Goal: Task Accomplishment & Management: Manage account settings

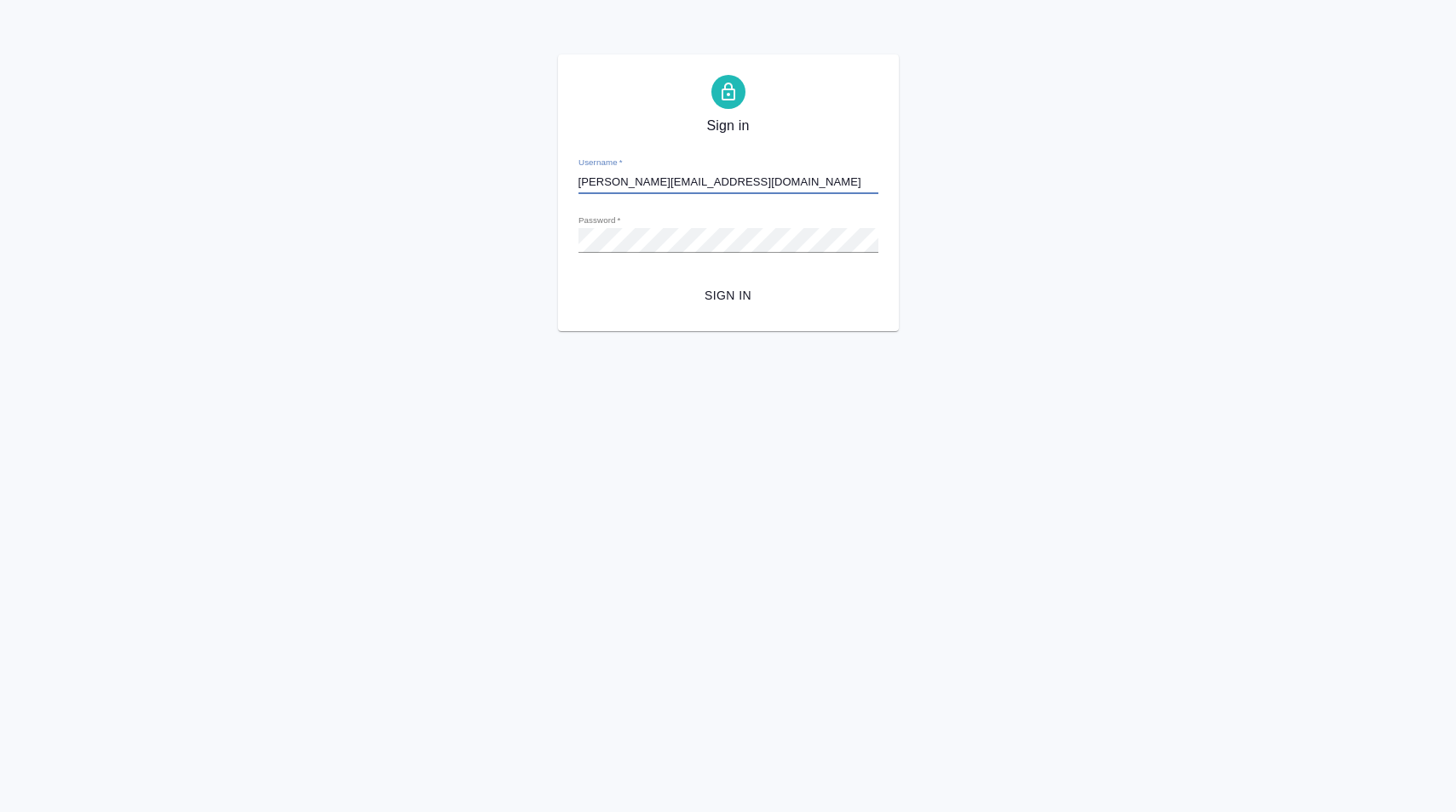
click at [744, 184] on input "[PERSON_NAME][EMAIL_ADDRESS][DOMAIN_NAME]" at bounding box center [729, 182] width 300 height 24
click at [744, 184] on input "d.karapetyan@awatera.com" at bounding box center [729, 182] width 300 height 24
type input "d.karapetyan@awatera.com"
click at [744, 287] on span "Sign in" at bounding box center [728, 296] width 272 height 22
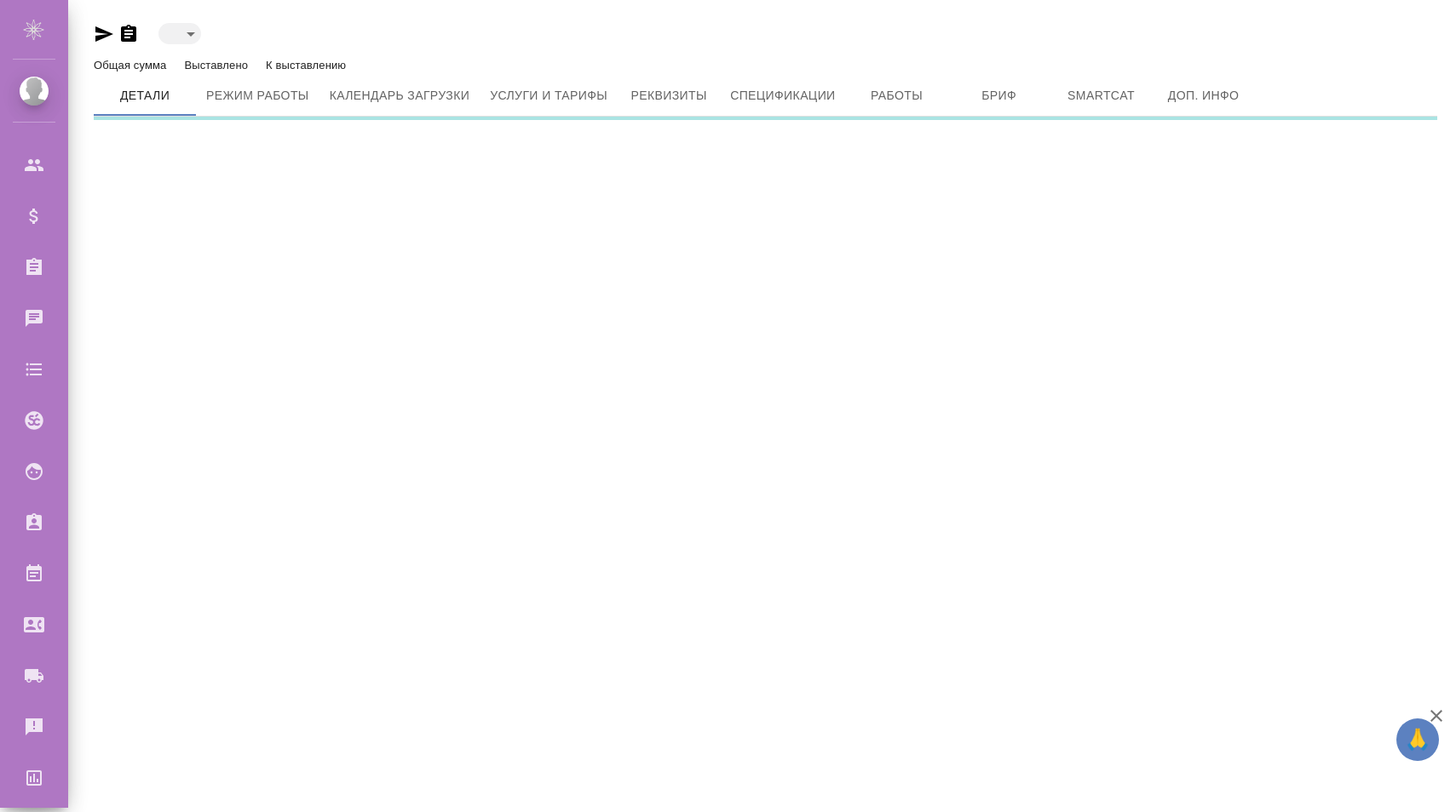
type input "active"
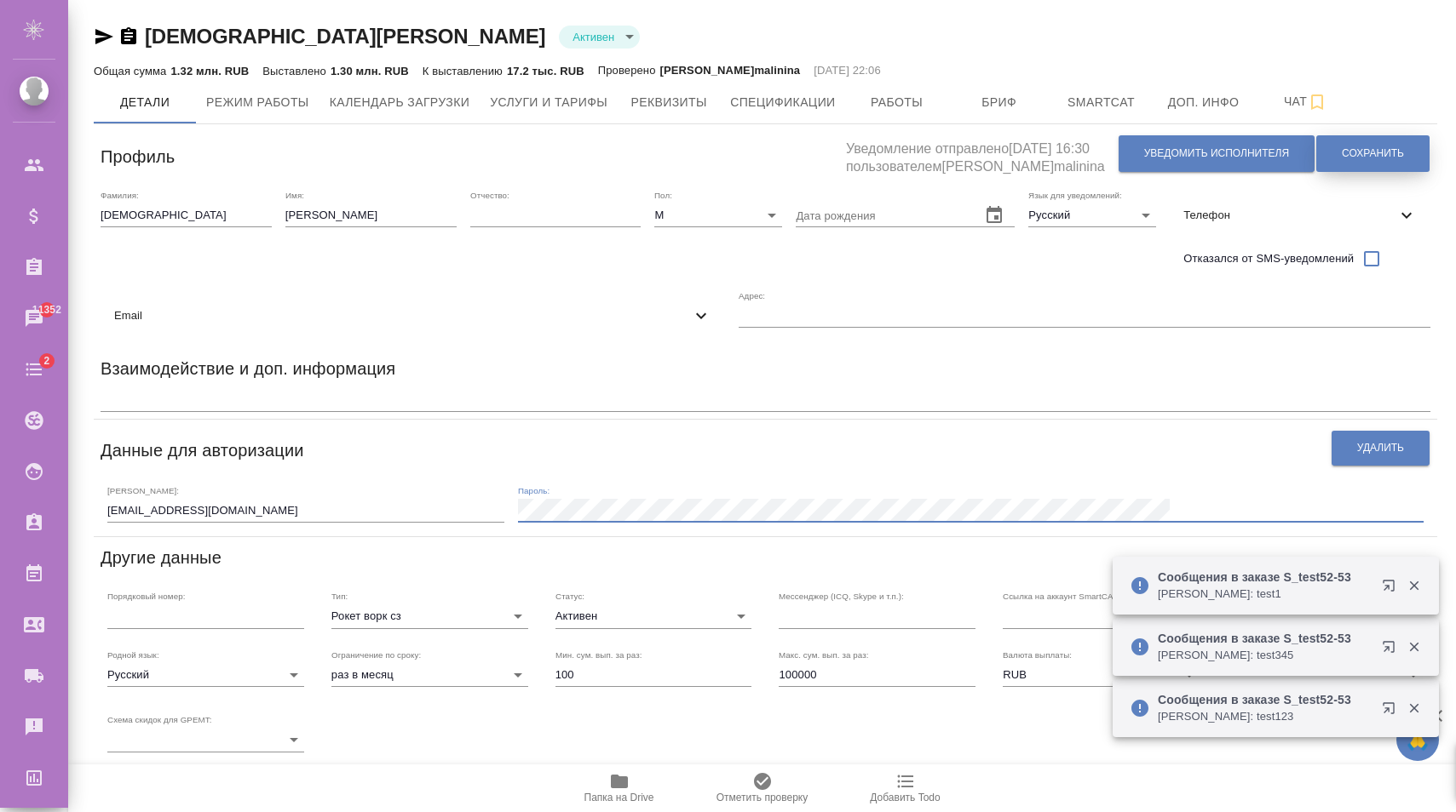
click at [1355, 156] on span "Сохранить" at bounding box center [1372, 154] width 62 height 14
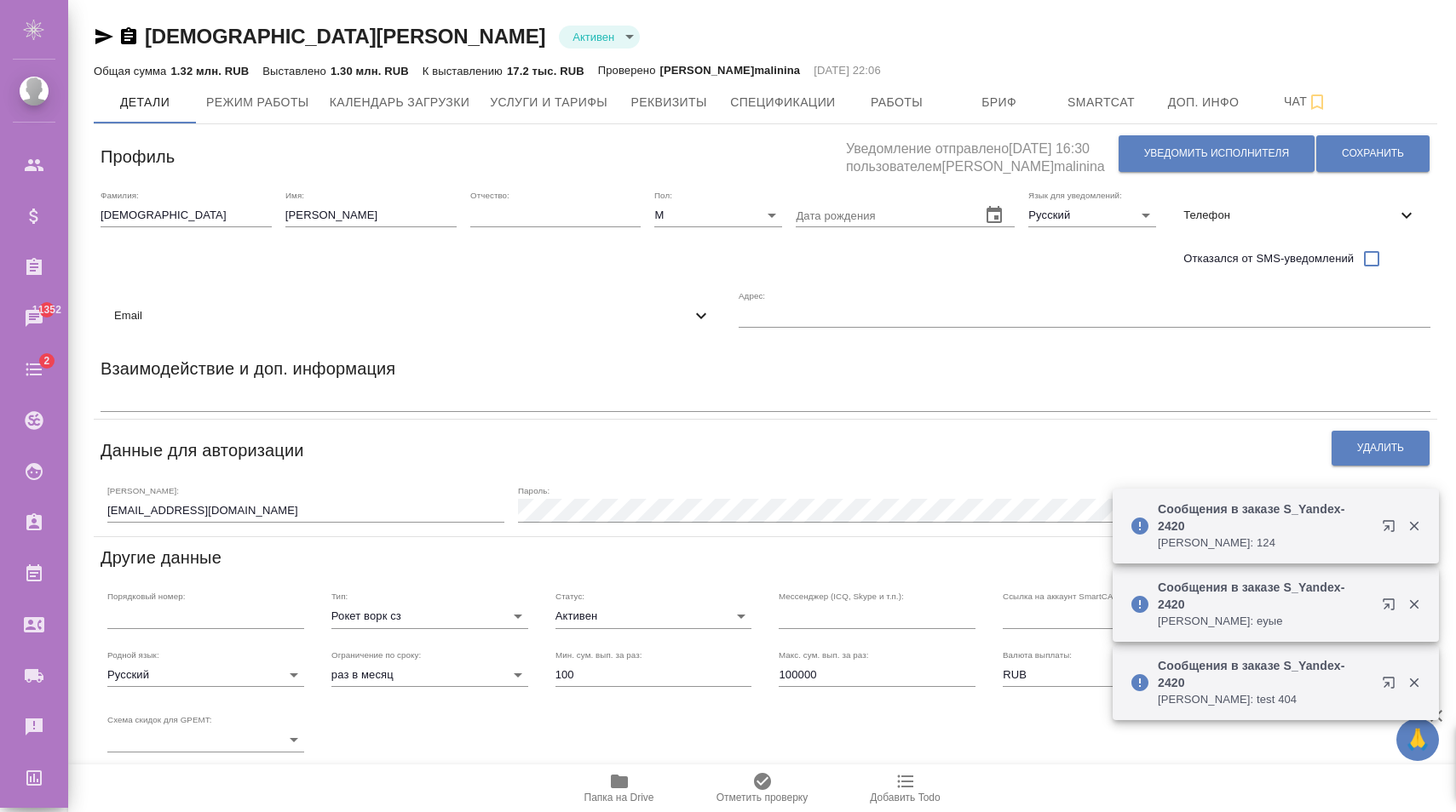
click at [280, 499] on input "[EMAIL_ADDRESS][DOMAIN_NAME]" at bounding box center [306, 510] width 397 height 24
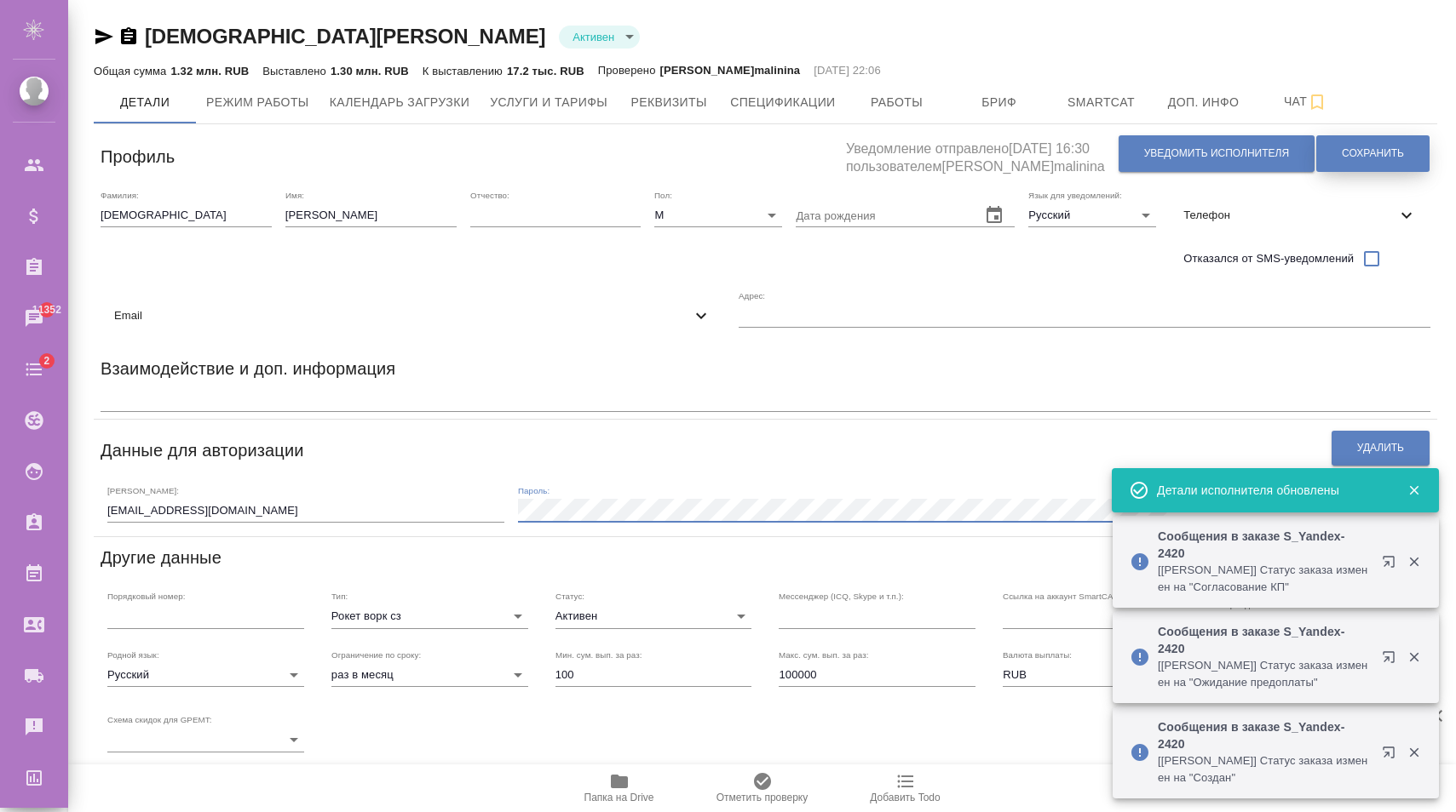
click at [1403, 155] on span "Сохранить" at bounding box center [1372, 154] width 62 height 14
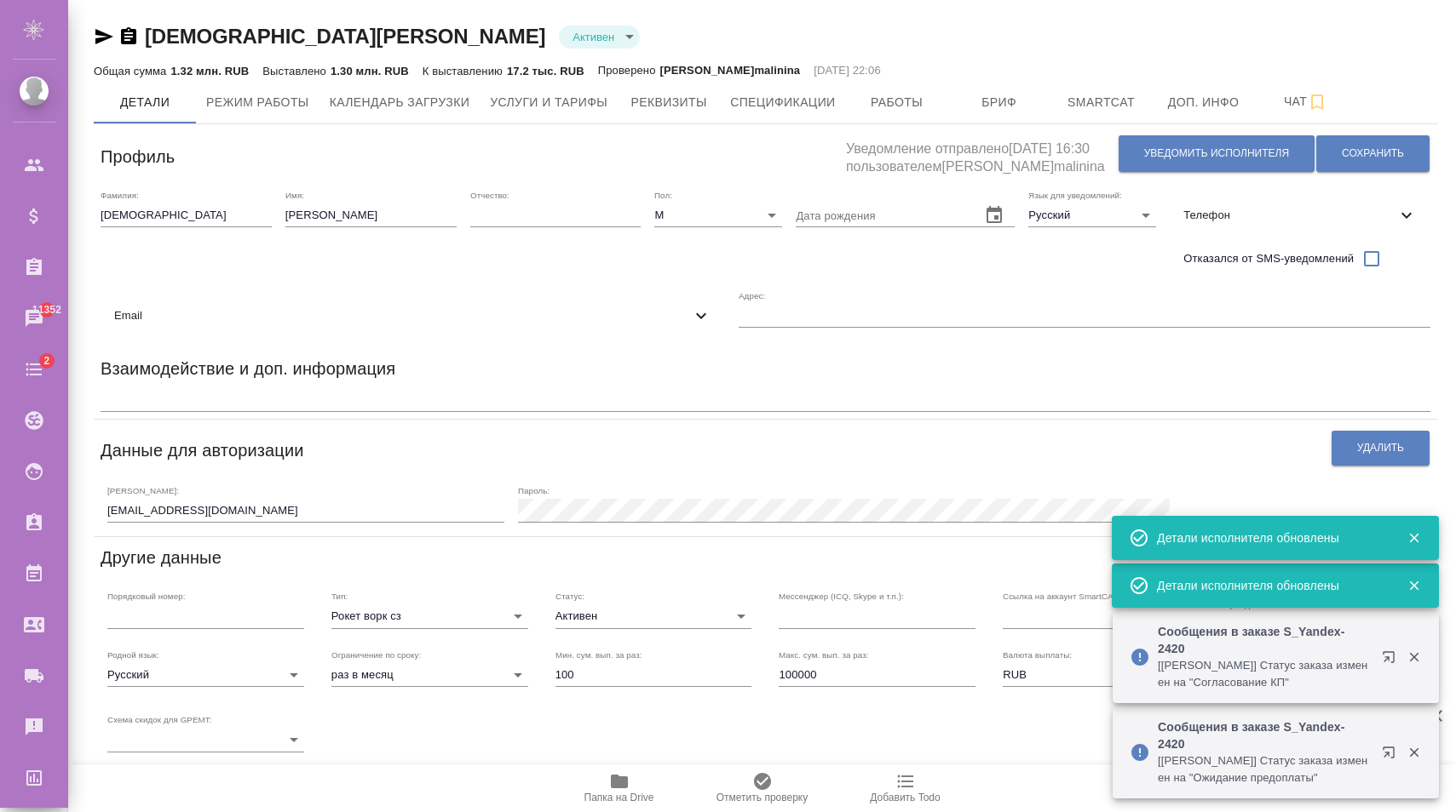
click at [350, 500] on input "[EMAIL_ADDRESS][DOMAIN_NAME]" at bounding box center [306, 510] width 397 height 24
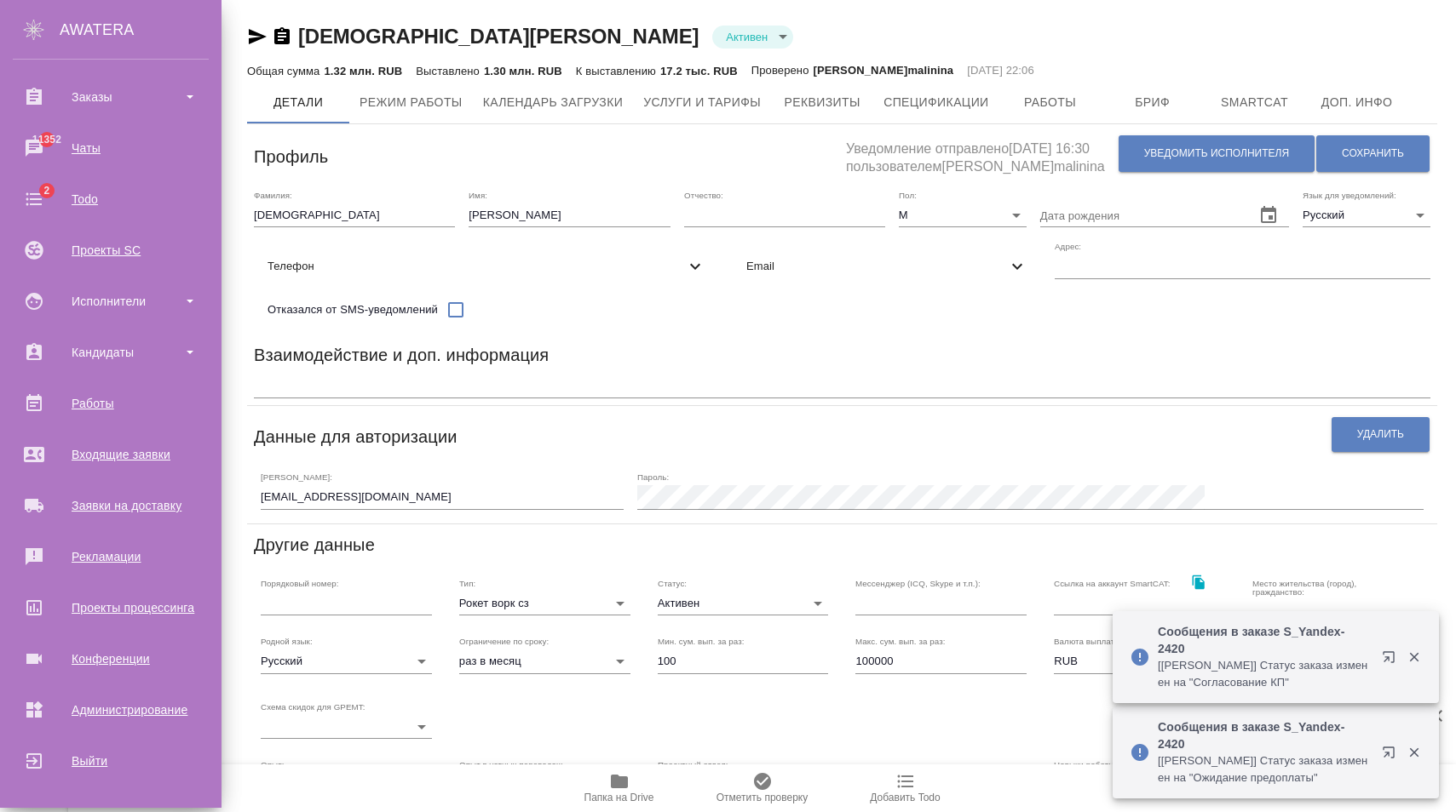
scroll to position [171, 0]
